Goal: Transaction & Acquisition: Book appointment/travel/reservation

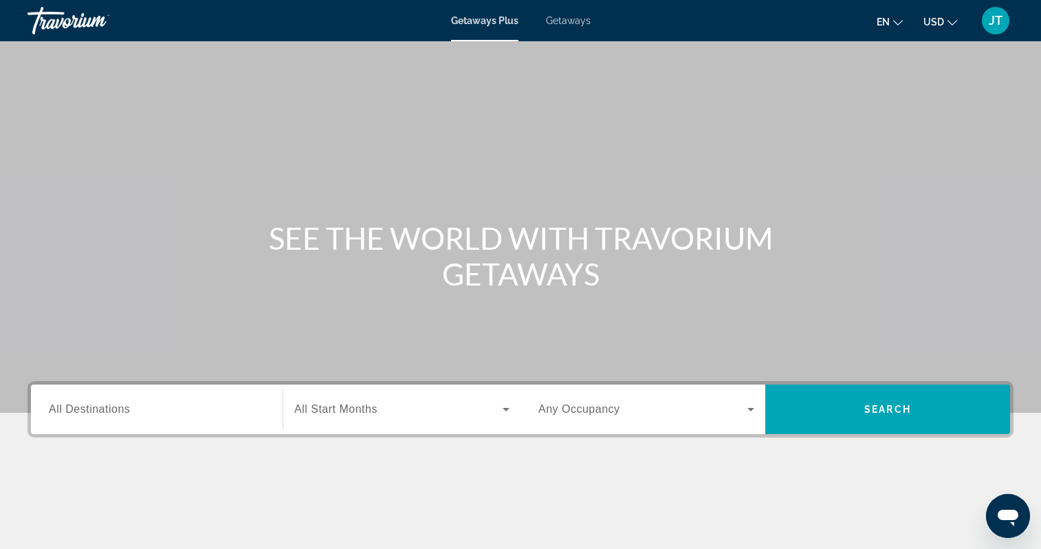
click at [190, 400] on div "Search widget" at bounding box center [157, 409] width 216 height 39
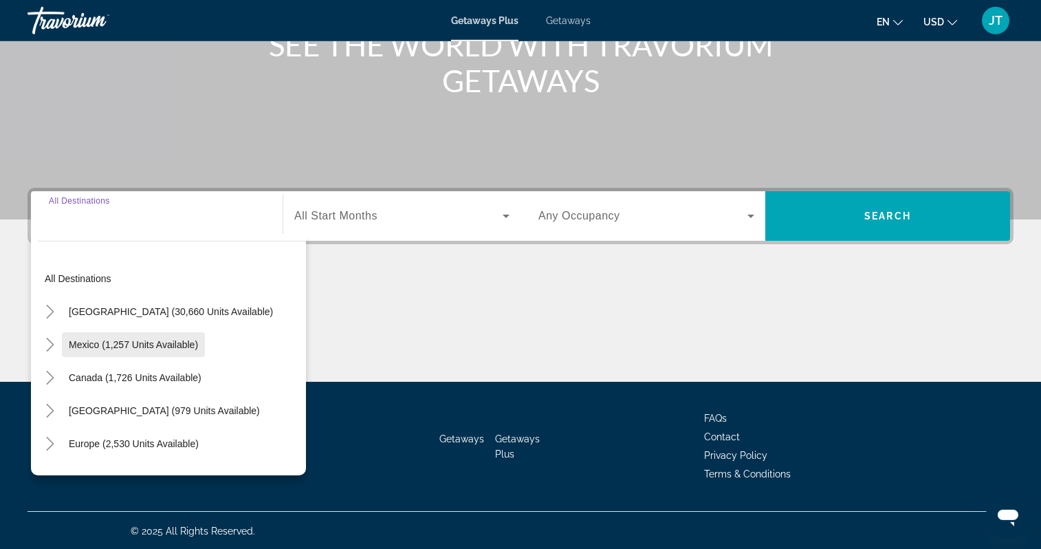
scroll to position [195, 0]
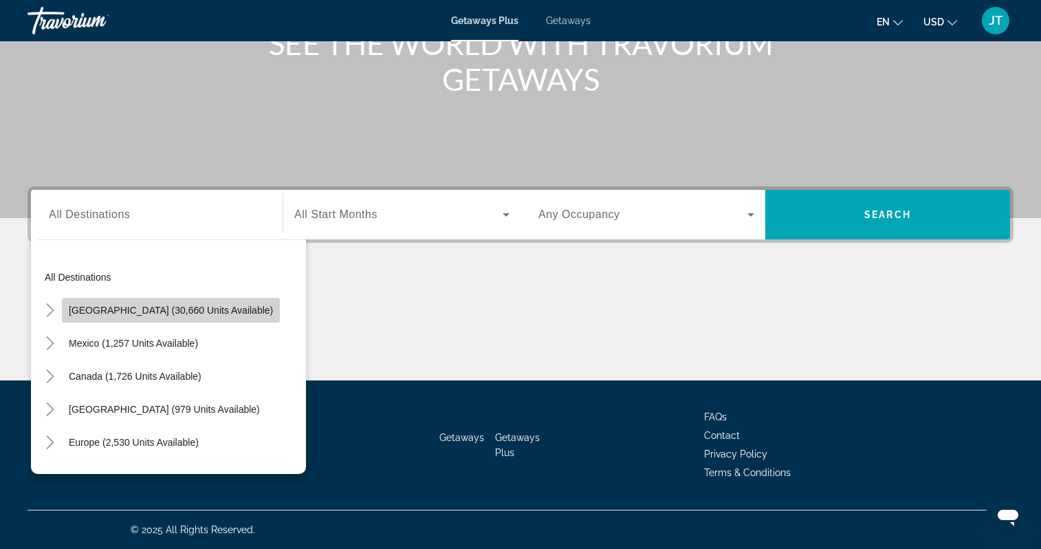
click at [184, 308] on span "United States (30,660 units available)" at bounding box center [171, 310] width 204 height 11
type input "**********"
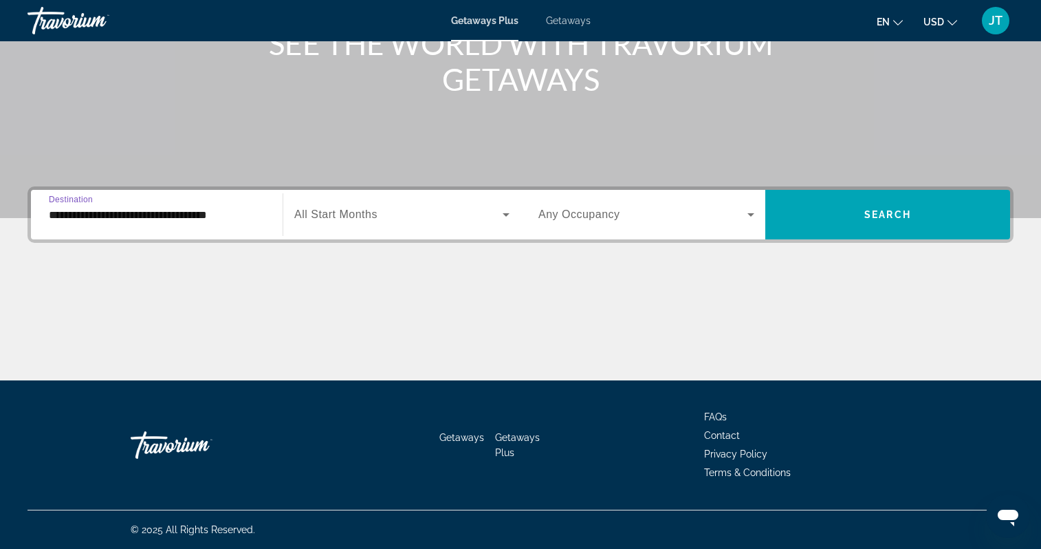
click at [379, 212] on span "Search widget" at bounding box center [398, 214] width 208 height 17
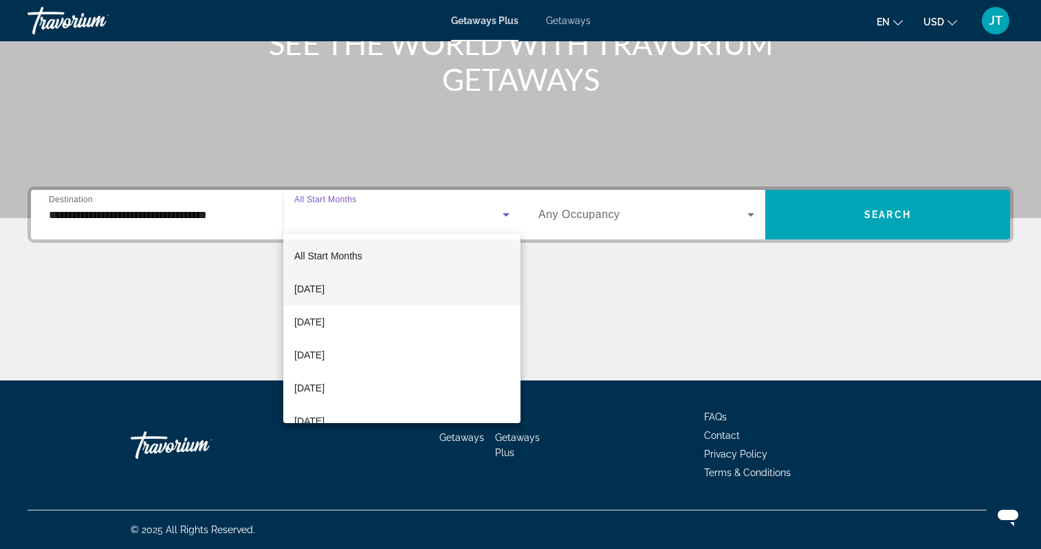
click at [325, 284] on span "September 2025" at bounding box center [309, 289] width 30 height 17
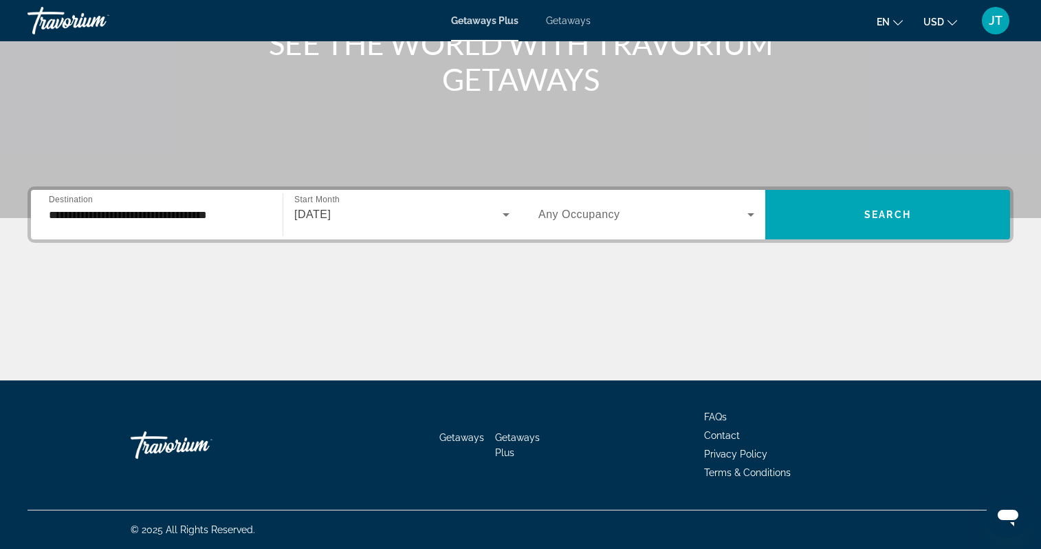
click at [611, 220] on span "Any Occupancy" at bounding box center [579, 214] width 82 height 12
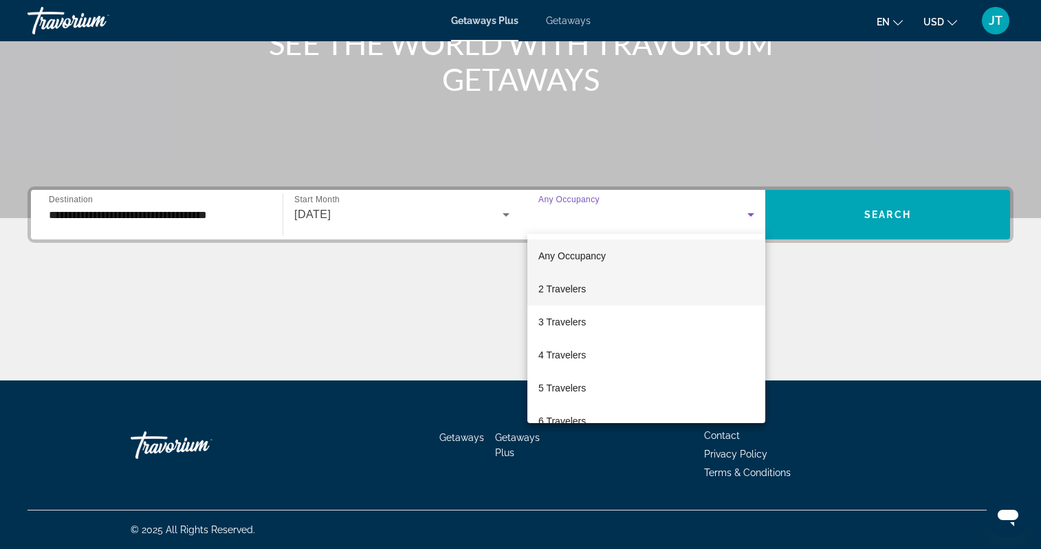
click at [580, 288] on span "2 Travelers" at bounding box center [561, 289] width 47 height 17
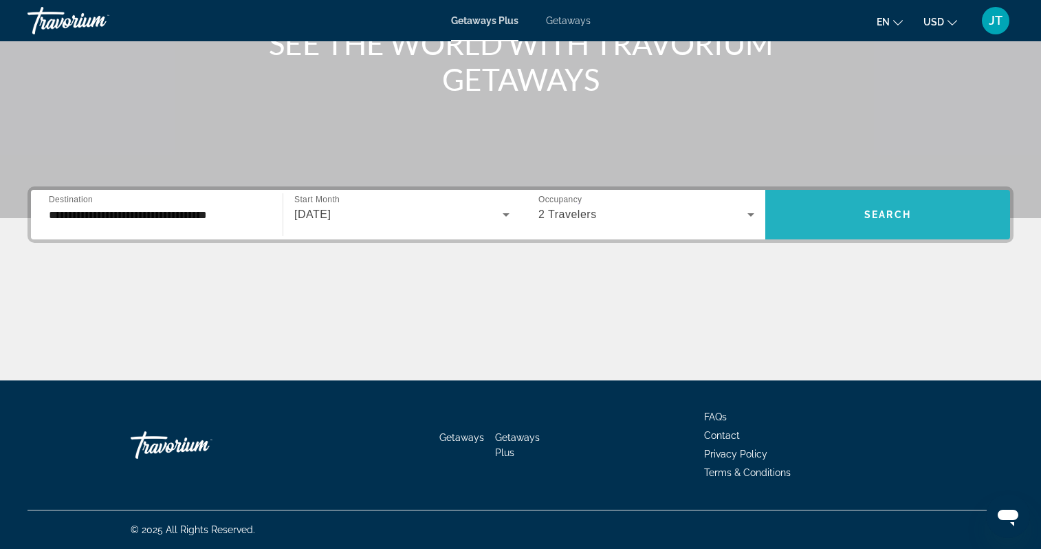
click at [858, 209] on span "Search widget" at bounding box center [887, 214] width 245 height 33
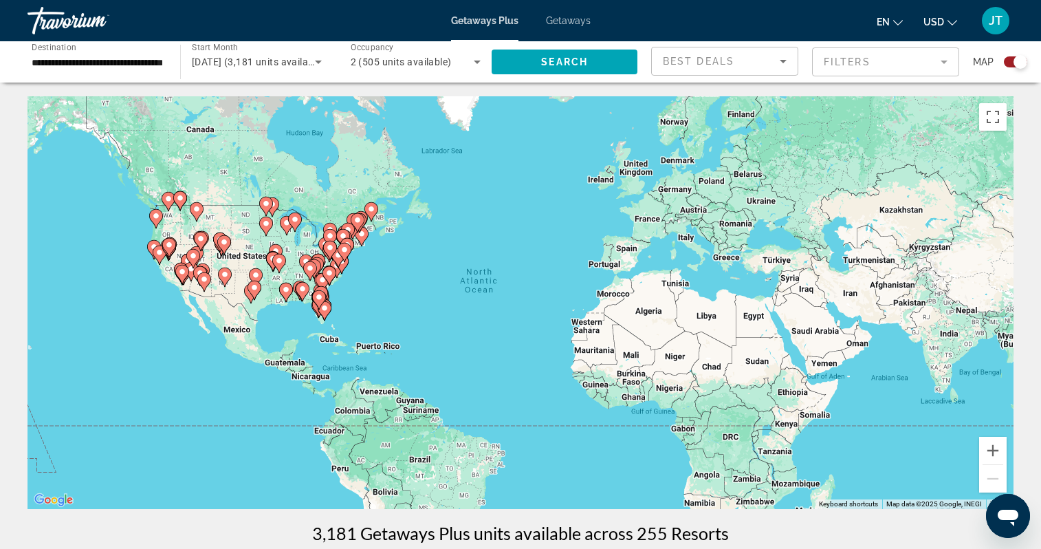
scroll to position [281, 0]
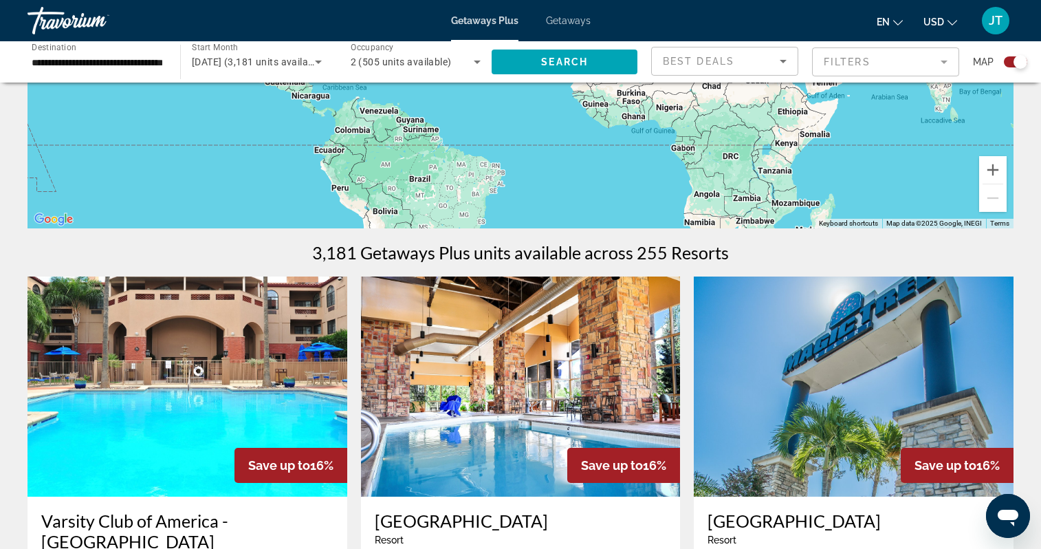
click at [490, 405] on img "Main content" at bounding box center [521, 386] width 320 height 220
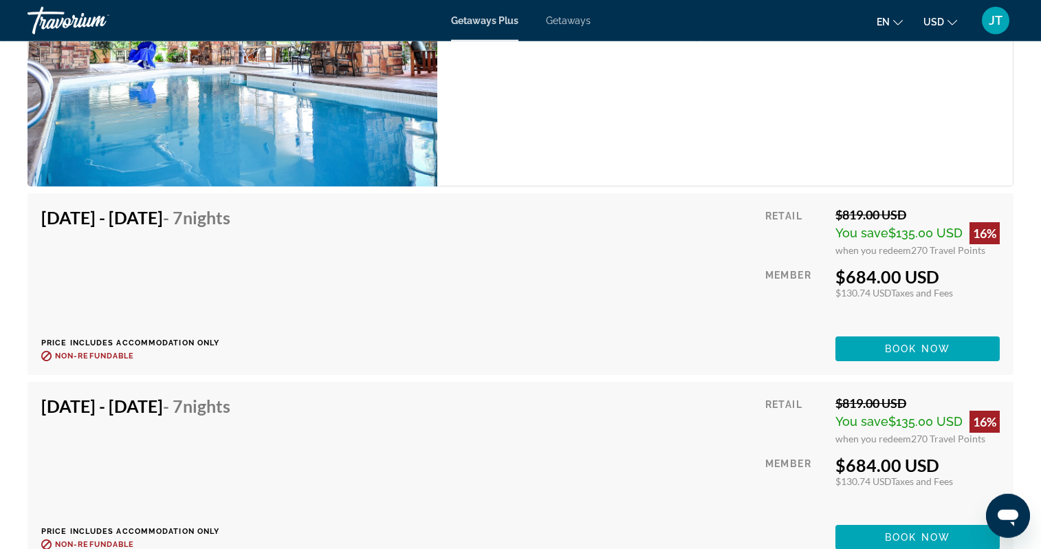
scroll to position [2315, 0]
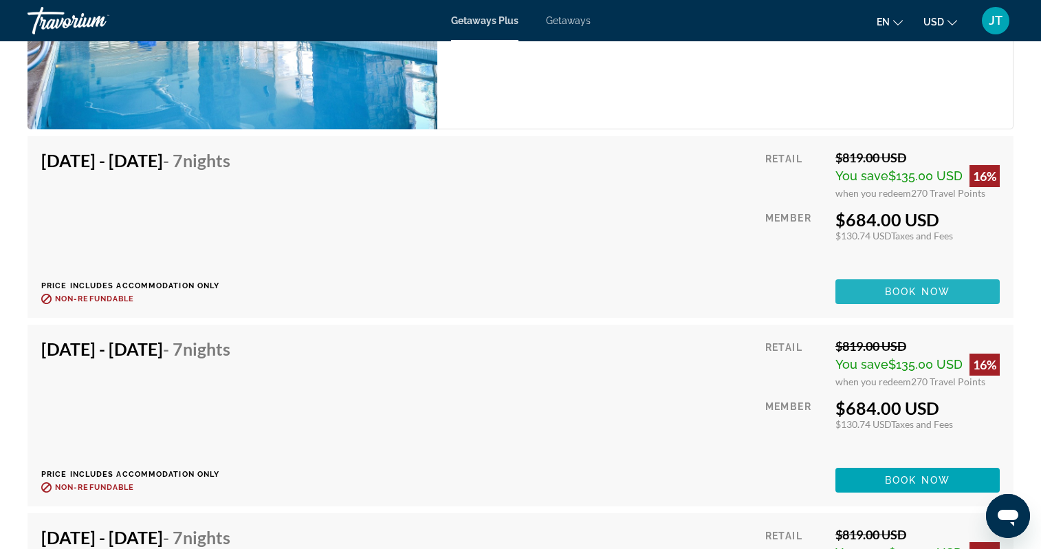
click at [918, 294] on span "Book now" at bounding box center [917, 291] width 65 height 11
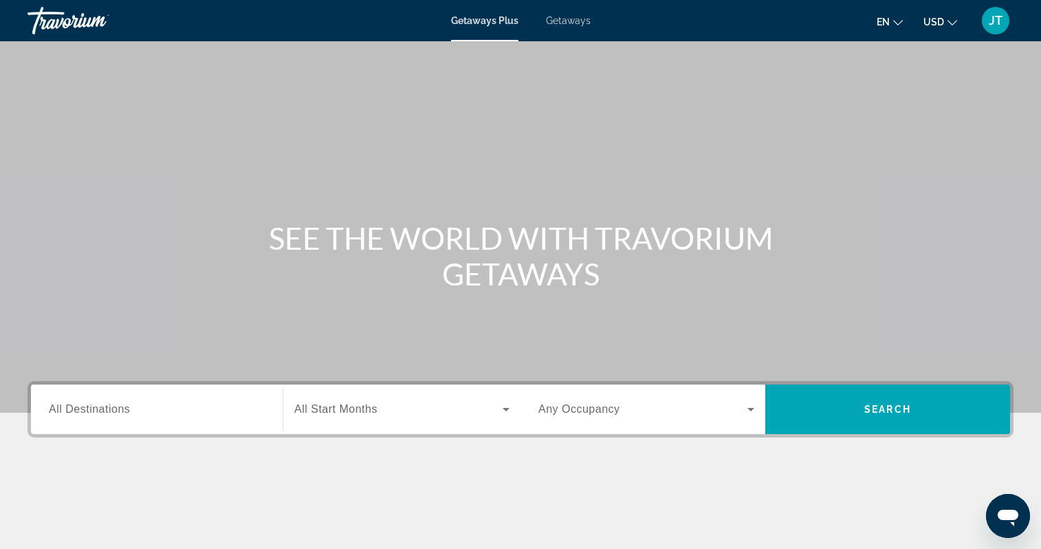
click at [562, 10] on div "Getaways Plus Getaways en English Español Français Italiano Português русский U…" at bounding box center [520, 21] width 1041 height 36
click at [564, 22] on span "Getaways" at bounding box center [568, 20] width 45 height 11
click at [490, 28] on div "Getaways Plus Getaways en English Español Français Italiano Português русский U…" at bounding box center [520, 21] width 1041 height 36
click at [491, 19] on span "Getaways Plus" at bounding box center [484, 20] width 67 height 11
